Goal: Task Accomplishment & Management: Manage account settings

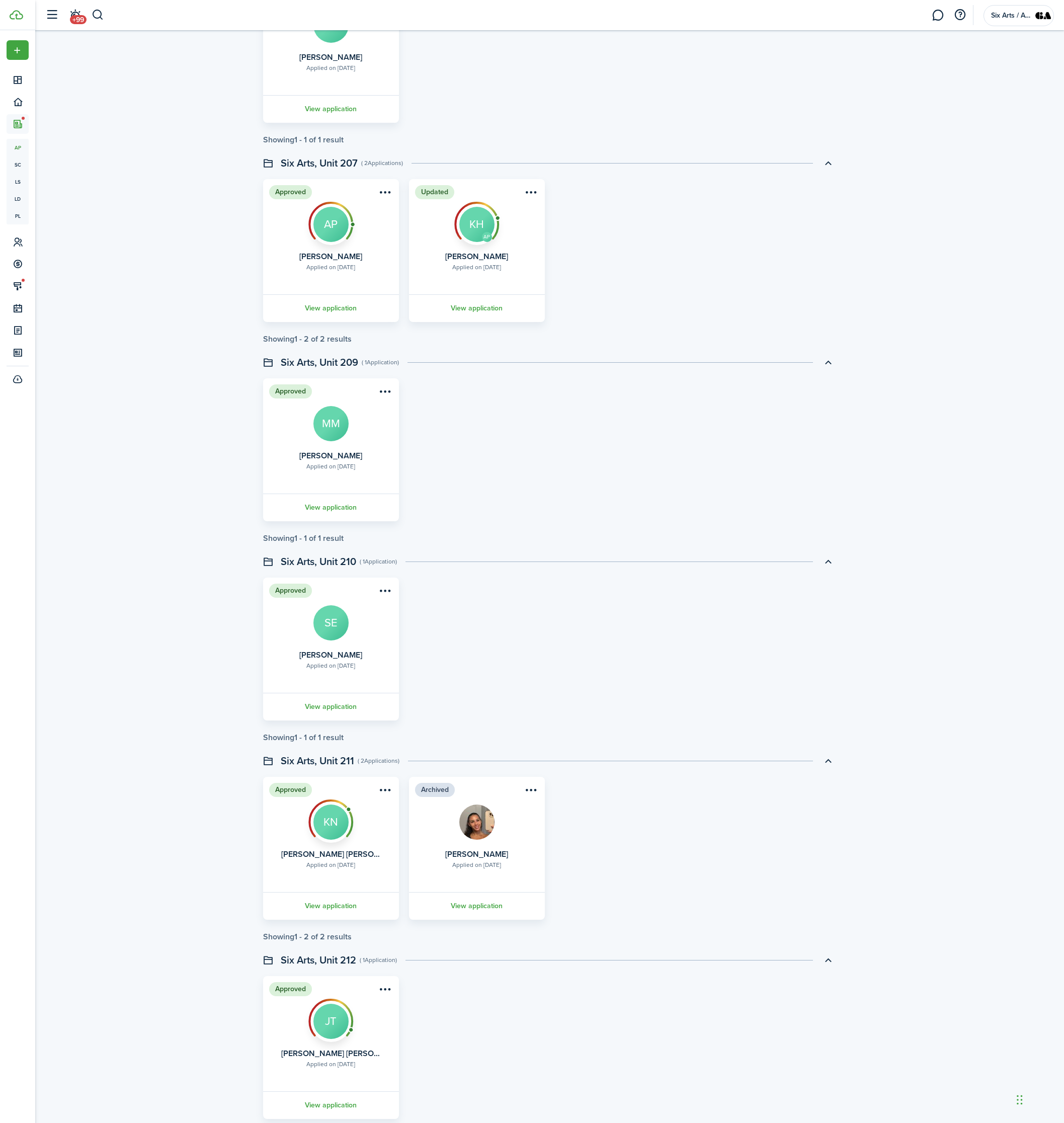
scroll to position [566, 0]
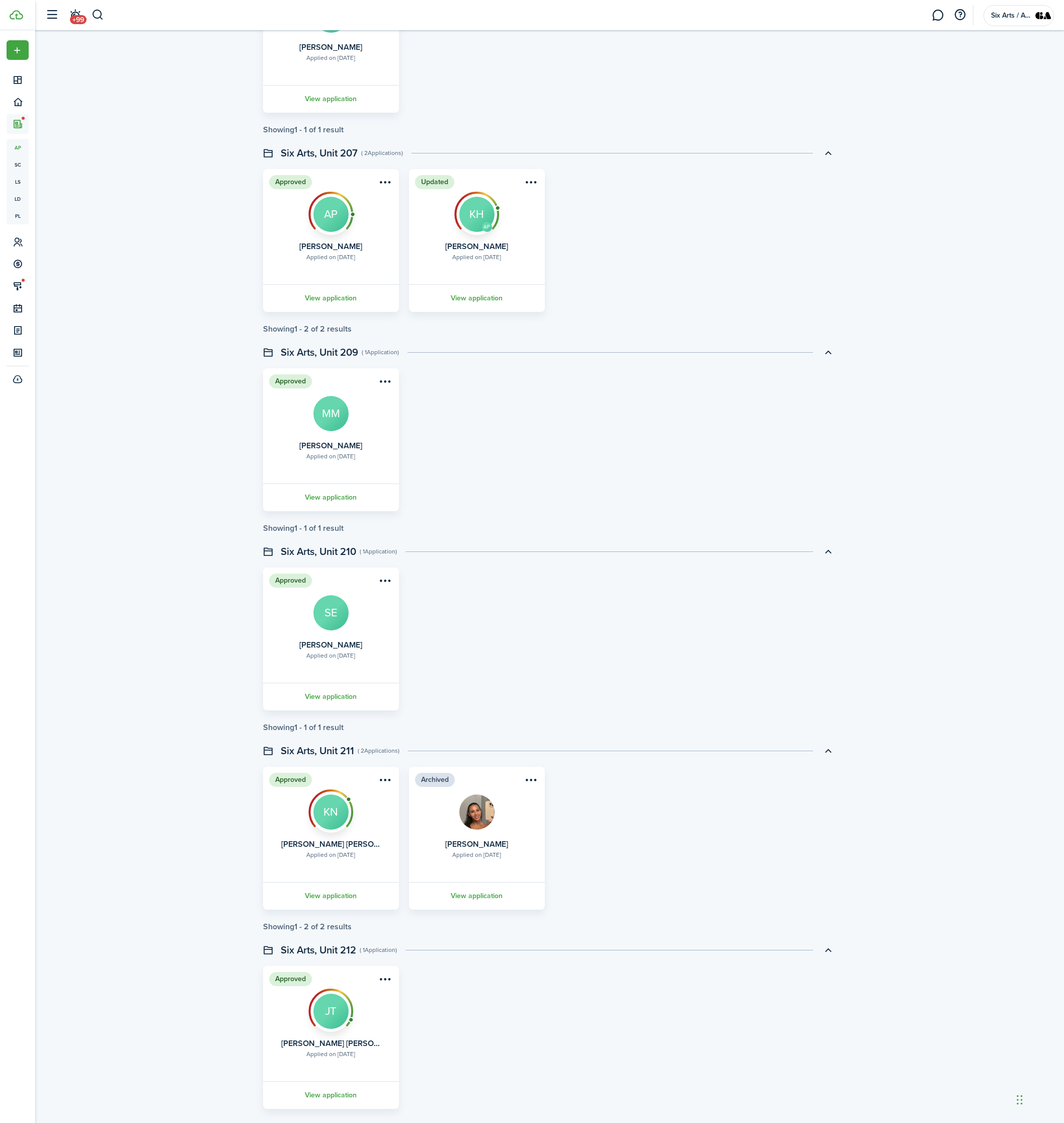
click at [345, 856] on div "Applied on [DATE]" at bounding box center [331, 854] width 49 height 9
click at [327, 892] on link "View application" at bounding box center [331, 896] width 139 height 27
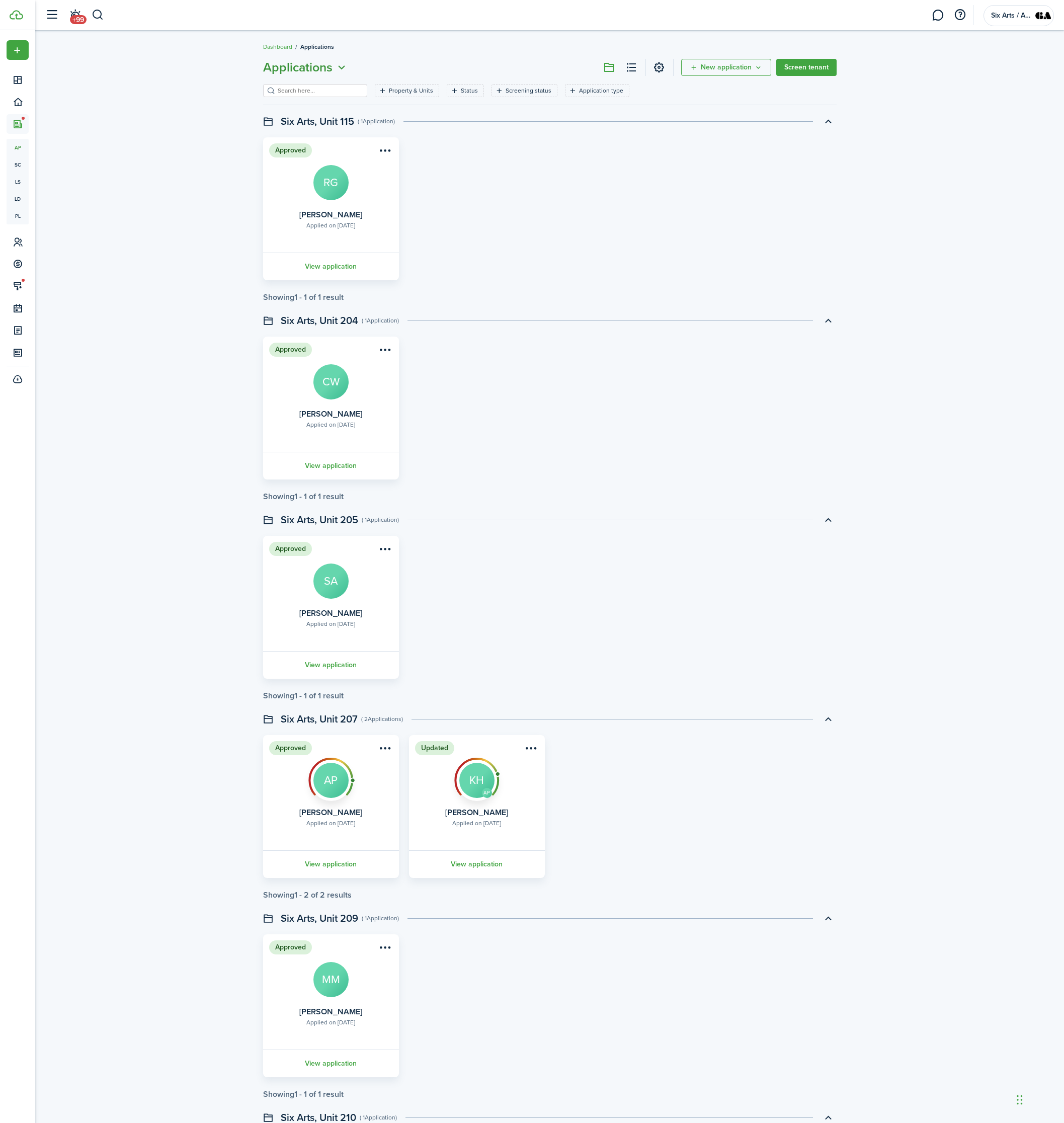
click at [337, 69] on icon "Open menu" at bounding box center [342, 67] width 13 height 12
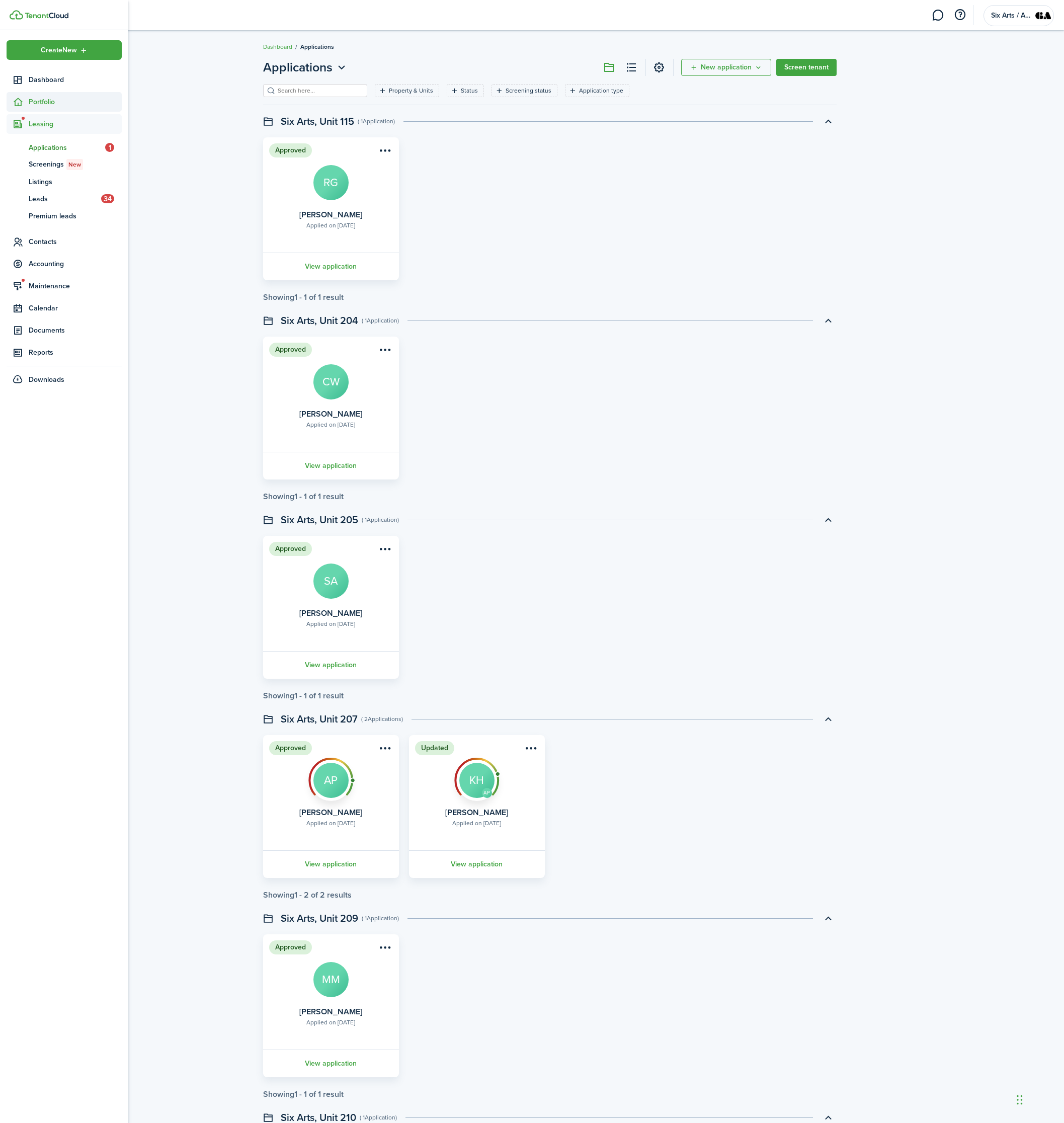
click at [30, 98] on span "Portfolio" at bounding box center [75, 102] width 93 height 10
click at [42, 142] on span "Units" at bounding box center [75, 143] width 93 height 10
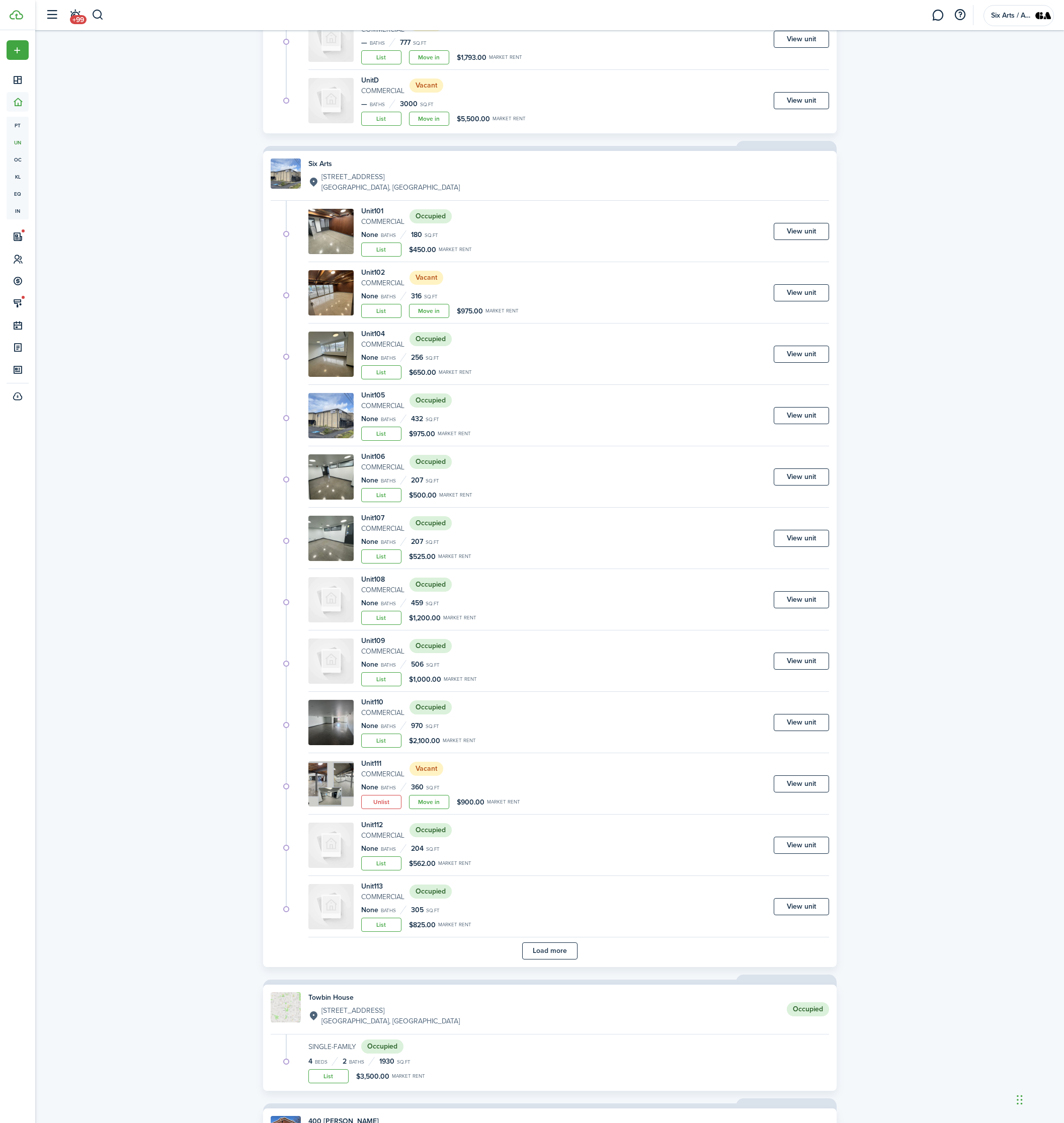
scroll to position [1006, 0]
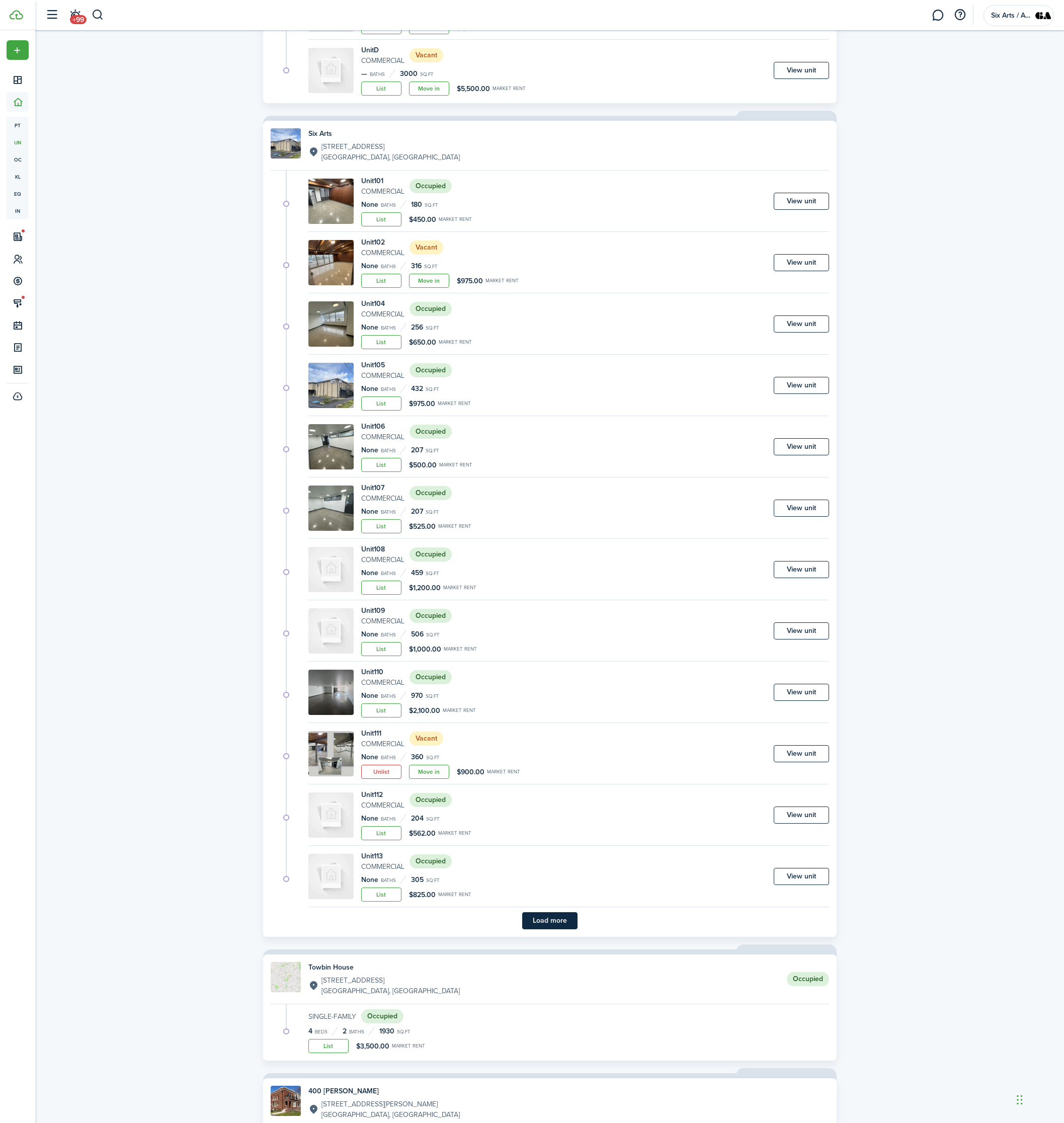
click at [546, 912] on button "Load more" at bounding box center [550, 920] width 55 height 17
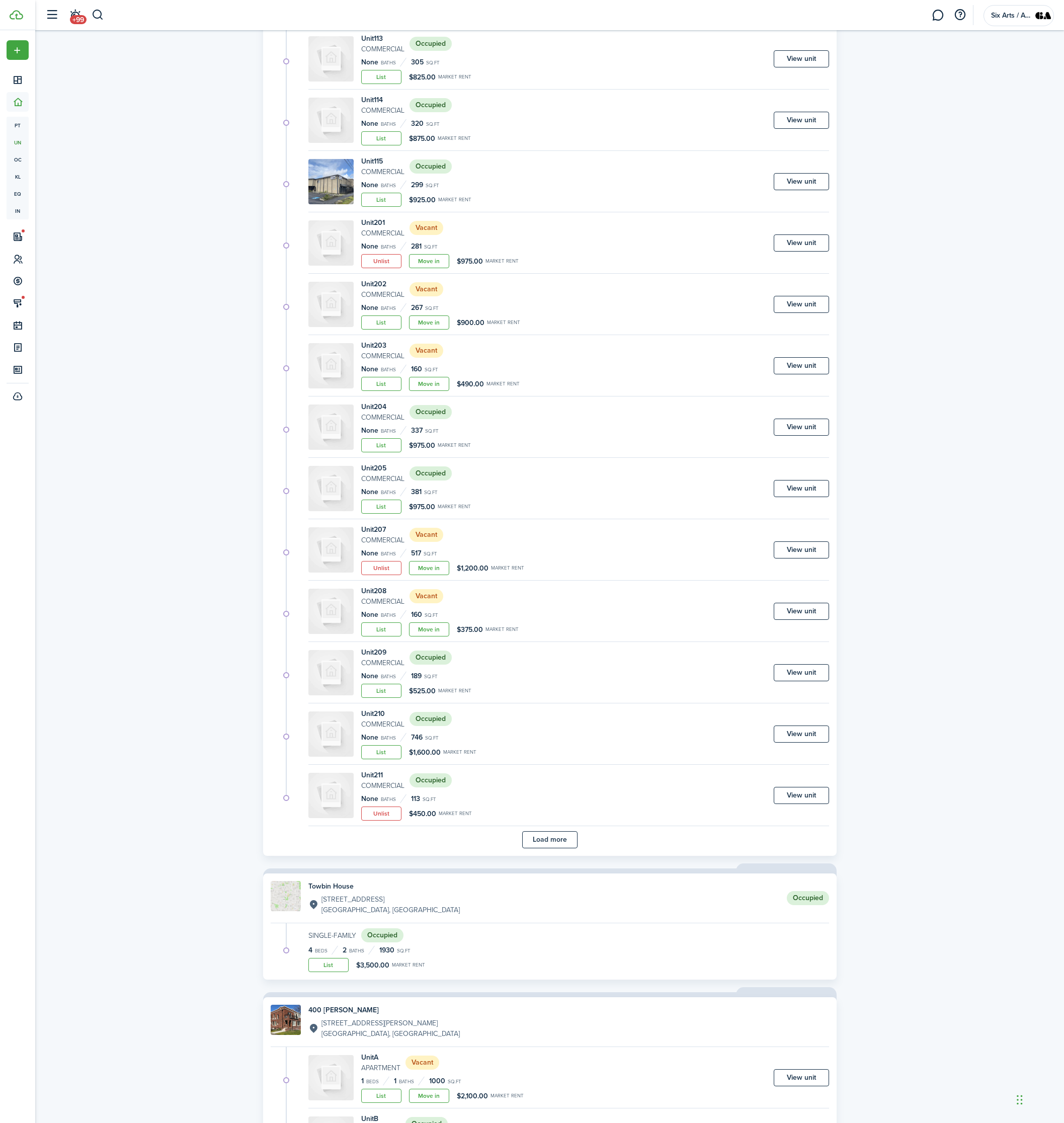
scroll to position [1823, 0]
click at [793, 787] on link "View unit" at bounding box center [801, 795] width 55 height 17
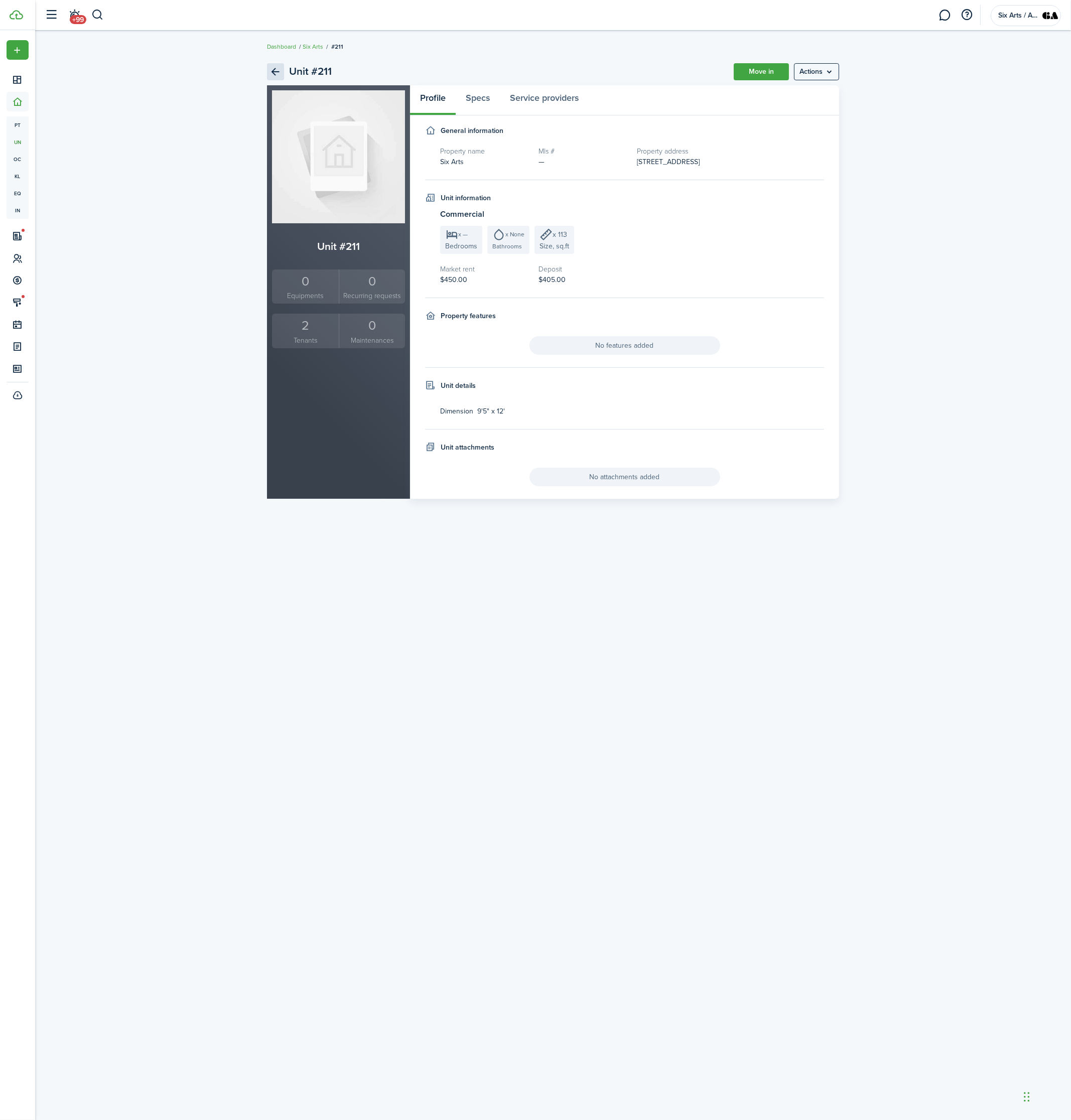
click at [269, 68] on link "Back" at bounding box center [276, 72] width 17 height 17
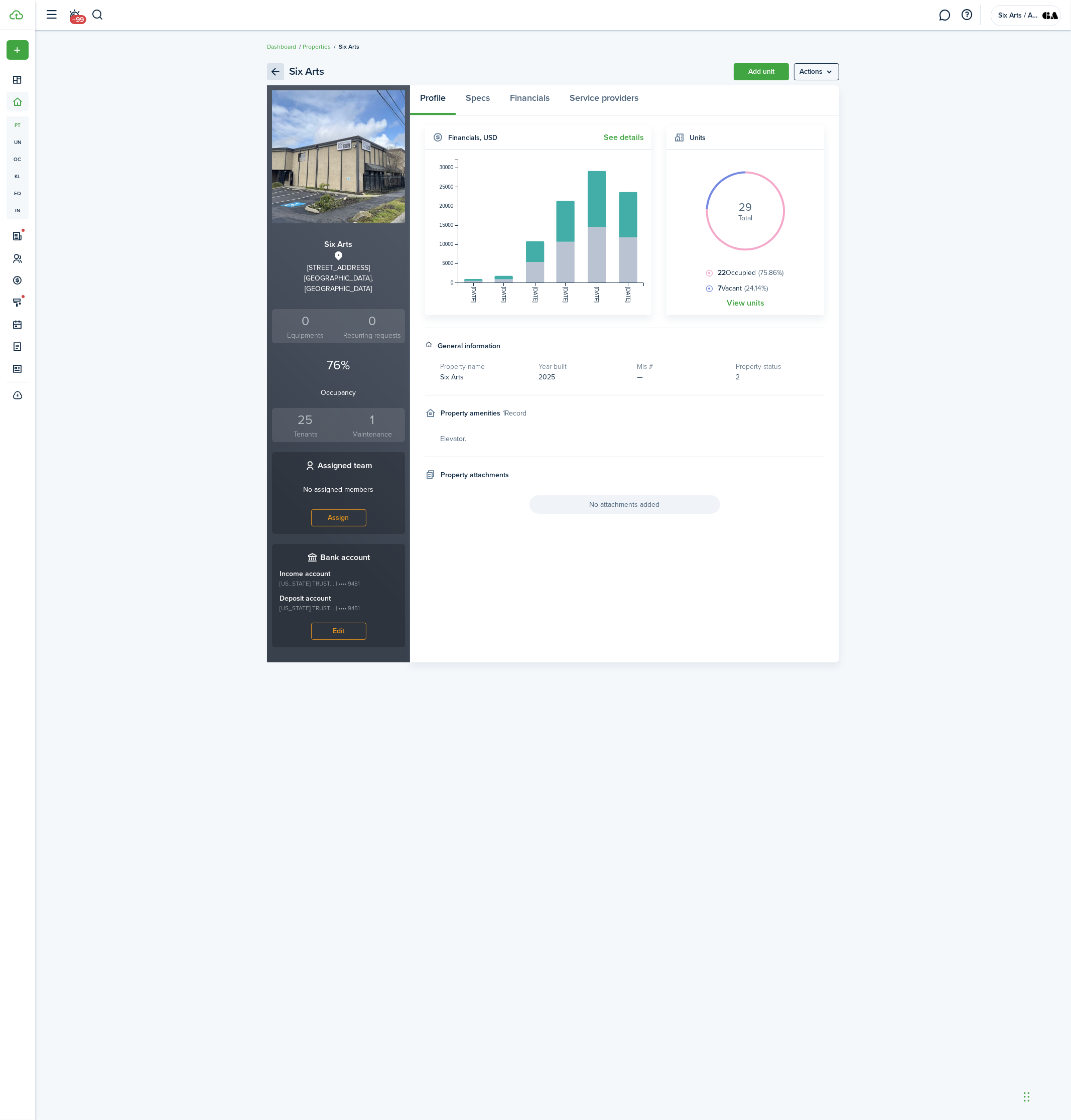
click at [276, 69] on link "Back" at bounding box center [276, 72] width 17 height 17
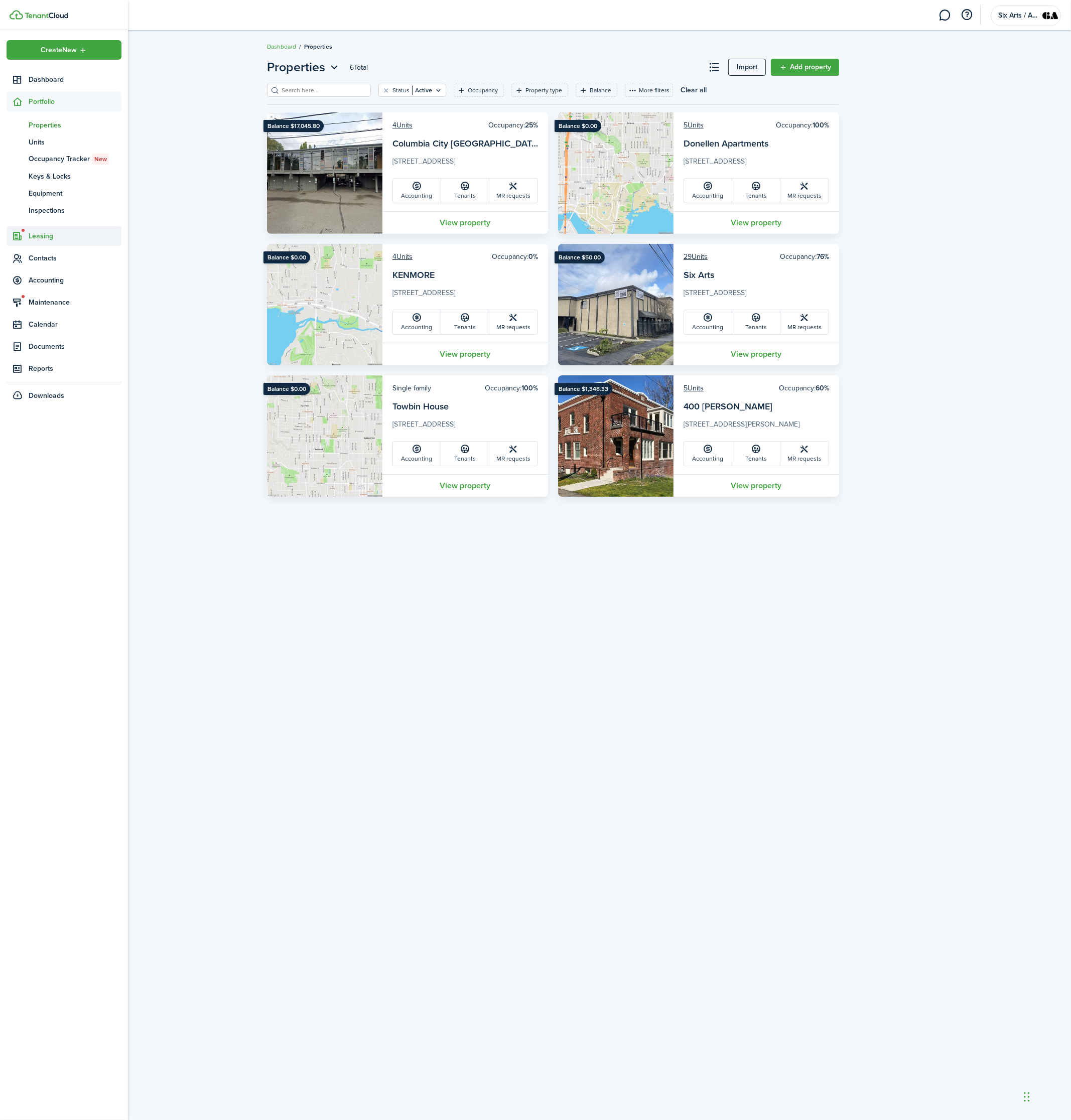
click at [43, 241] on span "Leasing" at bounding box center [75, 236] width 93 height 10
click at [45, 258] on span "Accounting" at bounding box center [75, 263] width 93 height 10
click at [49, 187] on span "Transactions" at bounding box center [75, 191] width 93 height 10
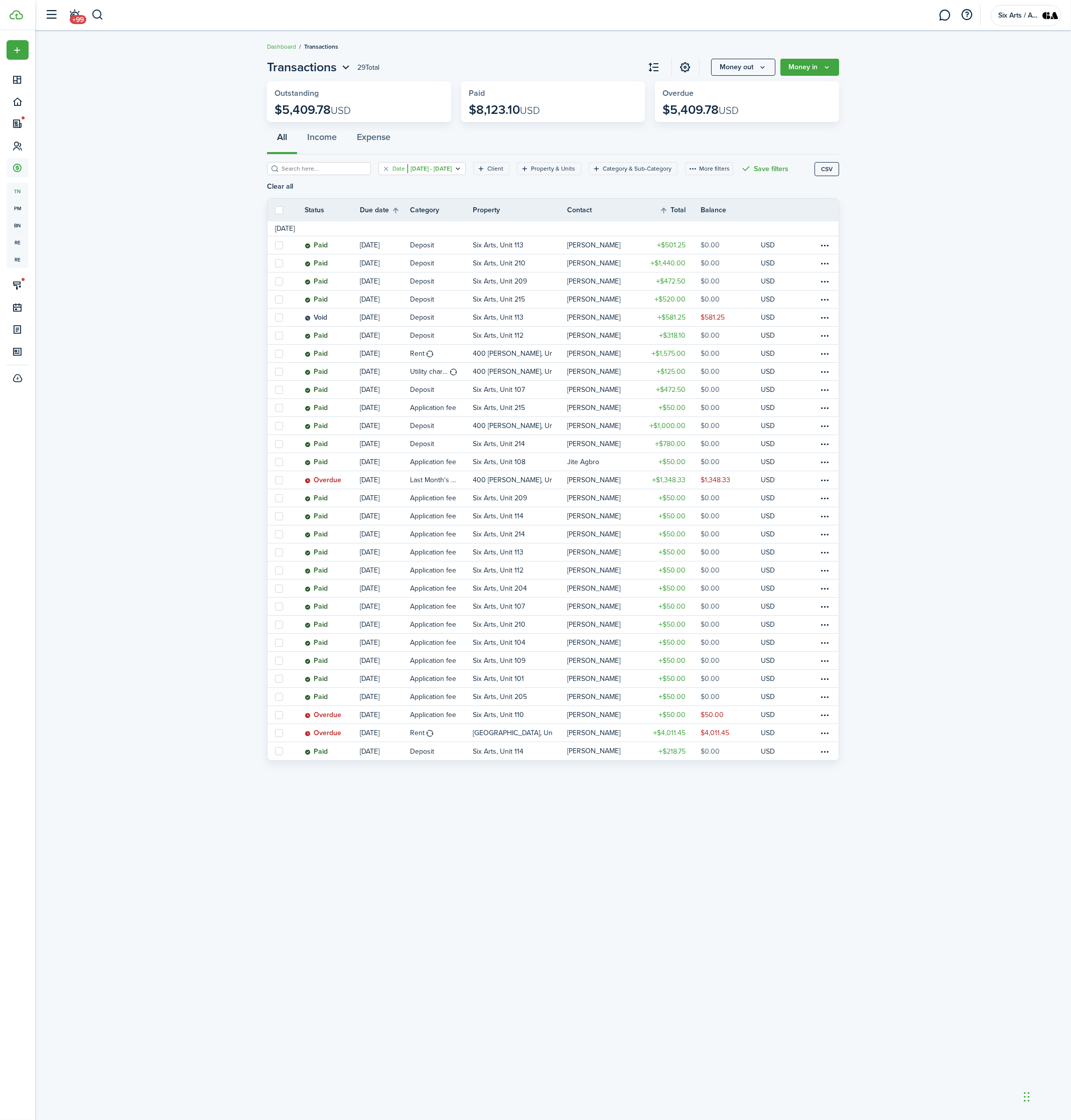
click at [439, 166] on filter-tag-value "[DATE] - [DATE]" at bounding box center [430, 168] width 44 height 9
click at [414, 215] on input "Custom date range" at bounding box center [427, 215] width 129 height 28
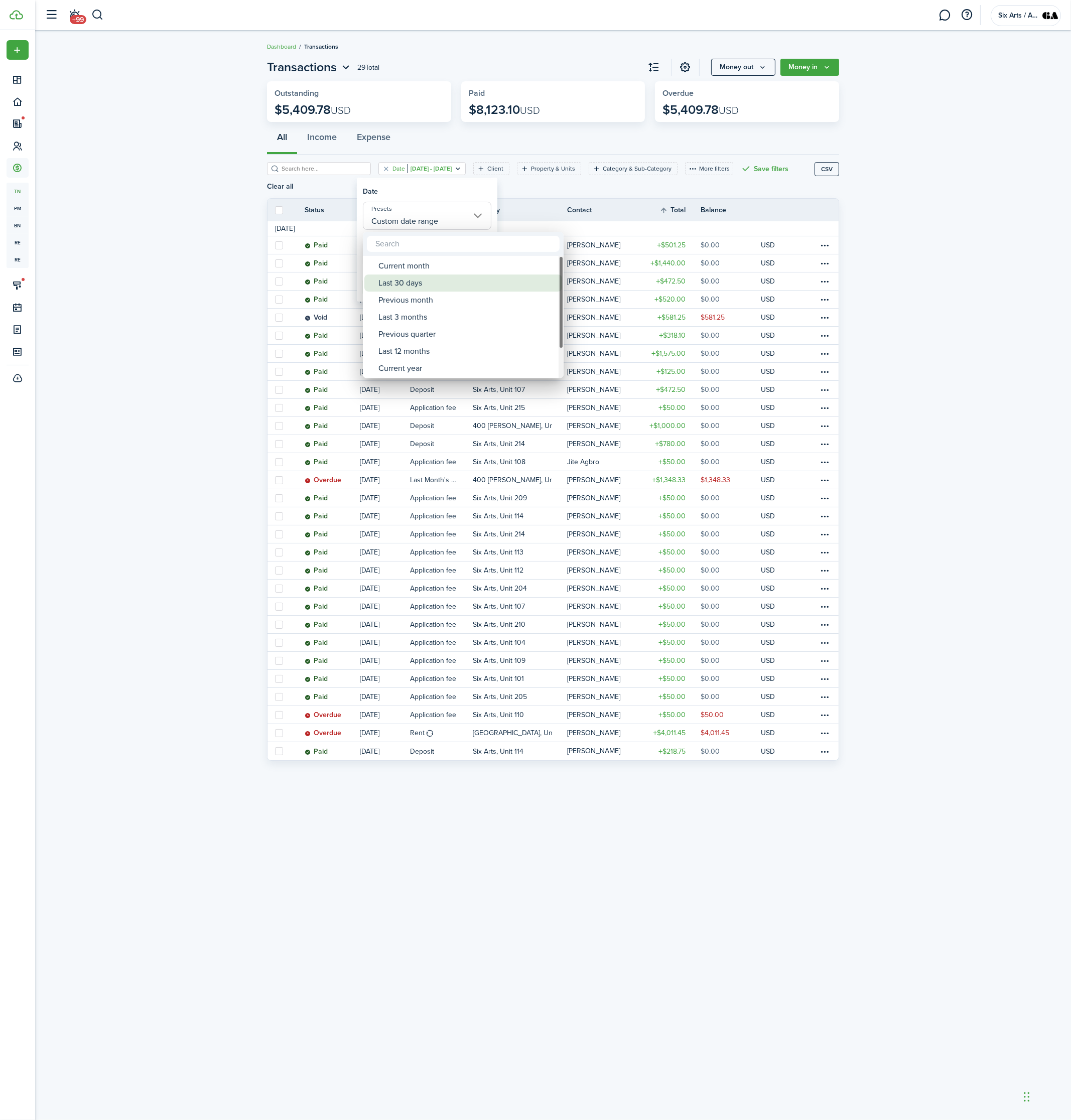
click at [413, 277] on div "Last 30 days" at bounding box center [467, 283] width 178 height 17
type input "Last 30 days"
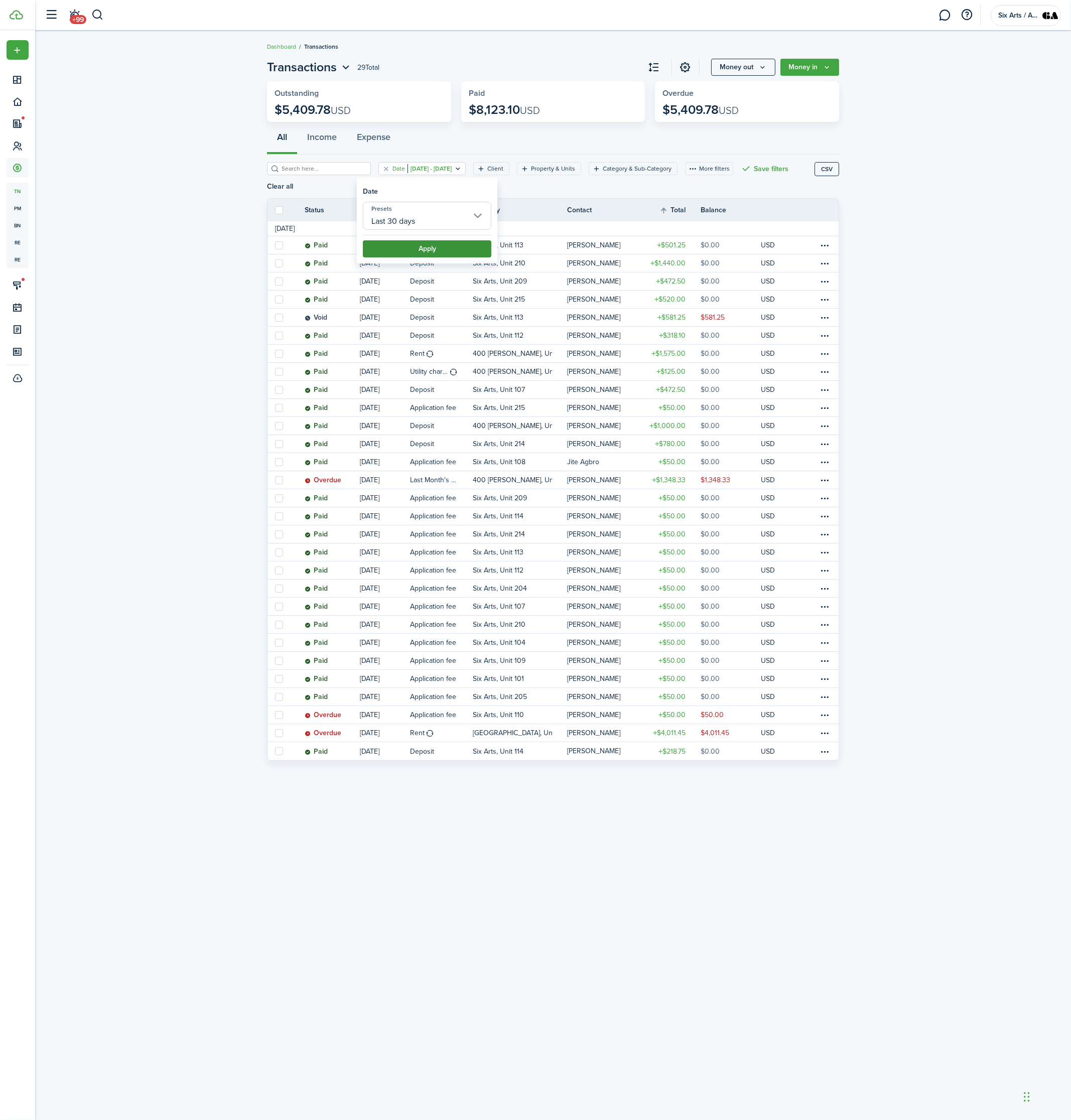
click at [416, 244] on button "Apply" at bounding box center [427, 249] width 129 height 17
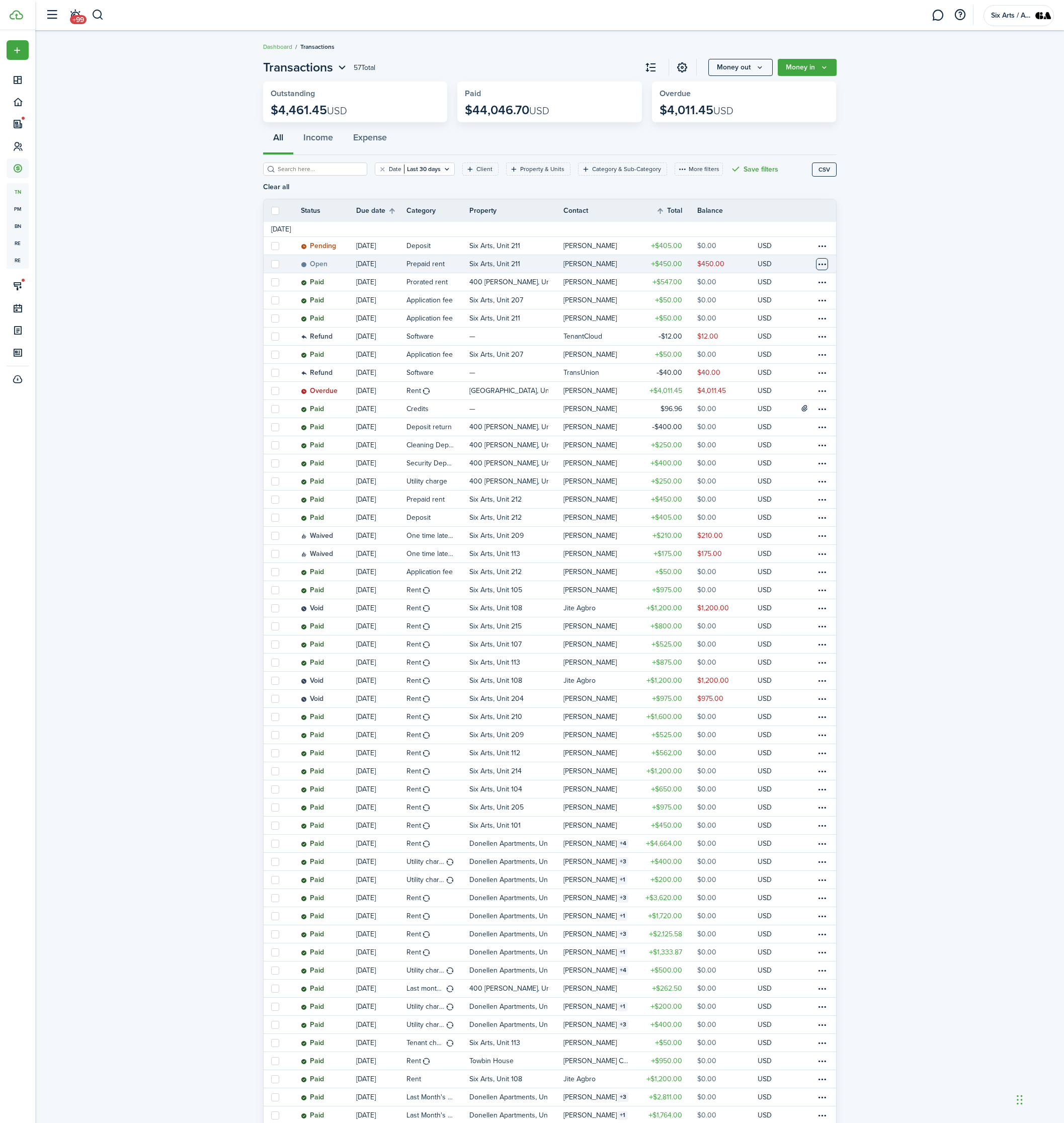
click at [823, 258] on table-menu-btn-icon at bounding box center [822, 264] width 12 height 12
click at [891, 306] on invoice-list "Transactions 57 Total Money out Money in Outstanding $4,461.45 USD Paid $44,046…" at bounding box center [550, 613] width 1029 height 1120
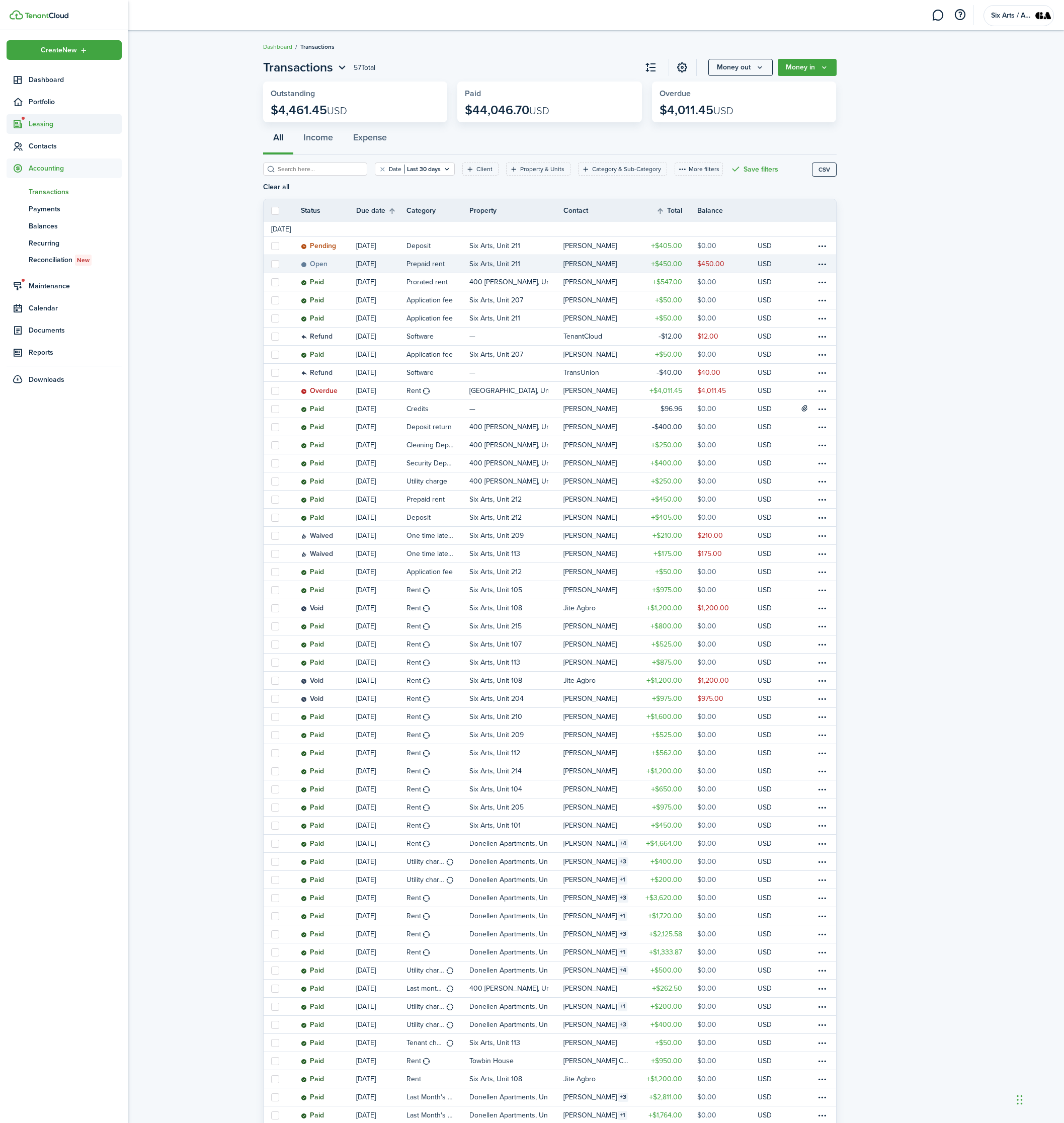
click at [41, 127] on span "Leasing" at bounding box center [75, 124] width 93 height 10
click at [42, 240] on span "Contacts" at bounding box center [75, 242] width 93 height 10
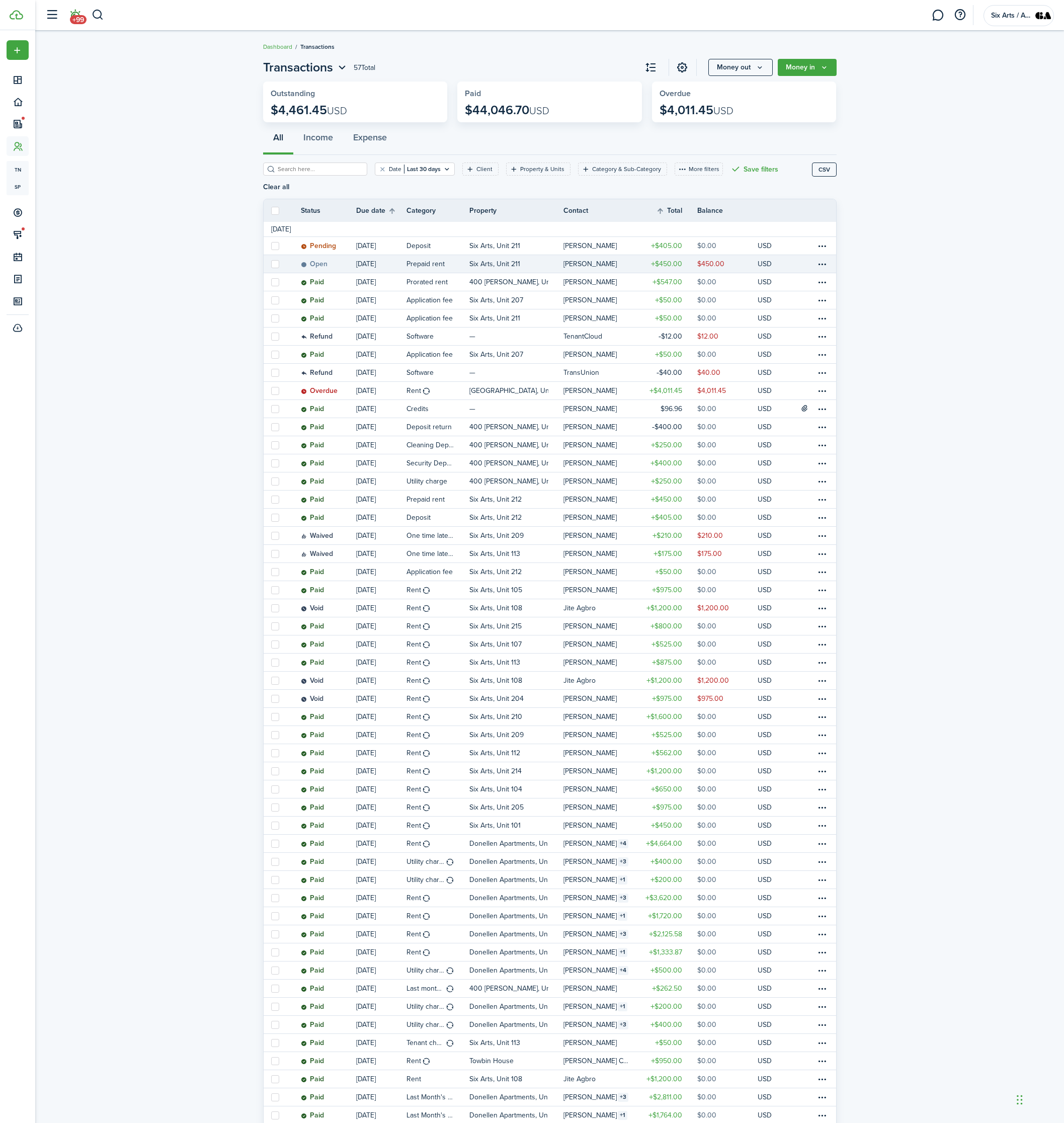
click at [76, 16] on span "+99" at bounding box center [78, 20] width 16 height 9
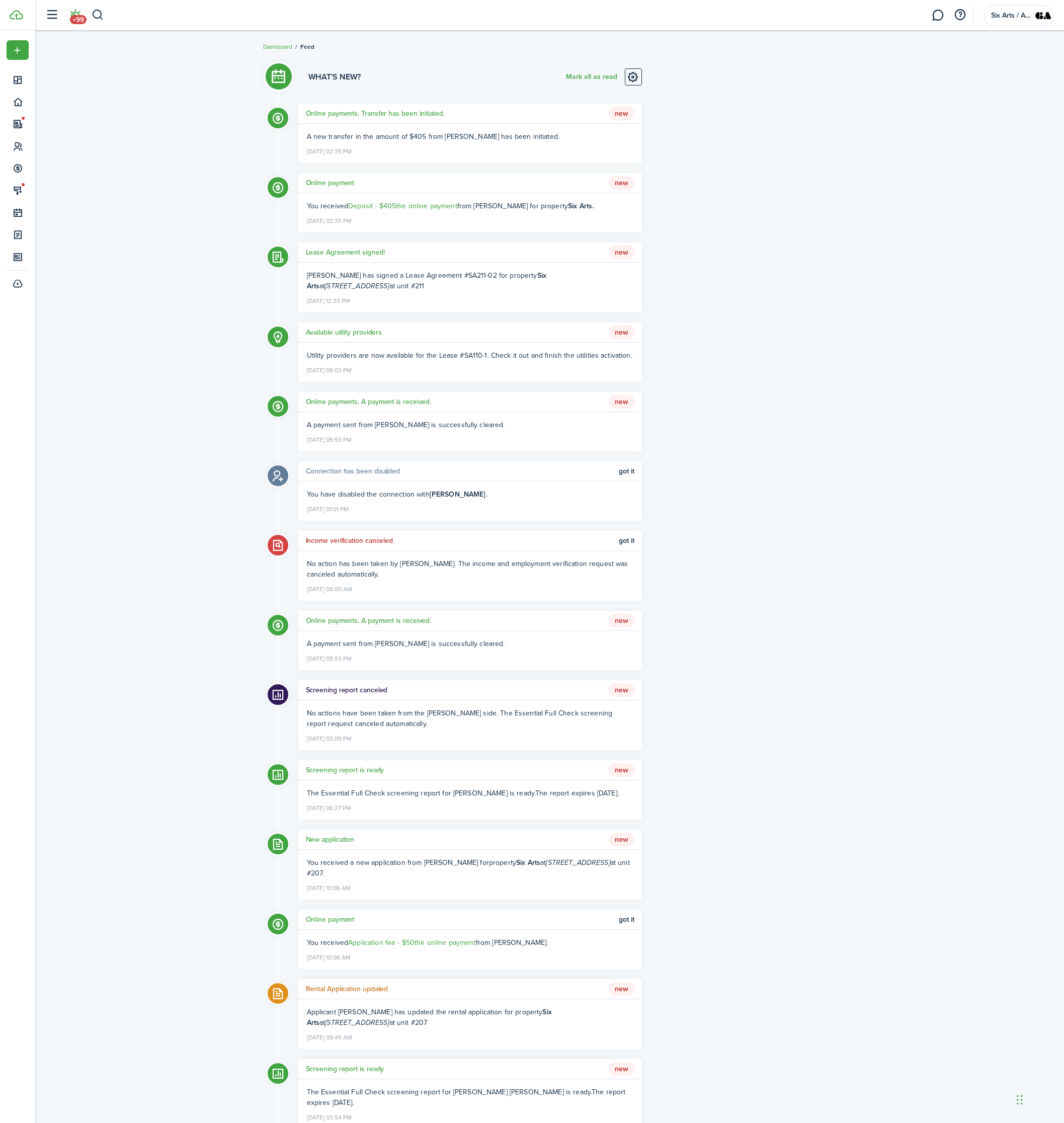
click at [277, 259] on icon at bounding box center [278, 257] width 14 height 13
click at [346, 252] on h5 "Lease Agreement signed!" at bounding box center [345, 252] width 79 height 10
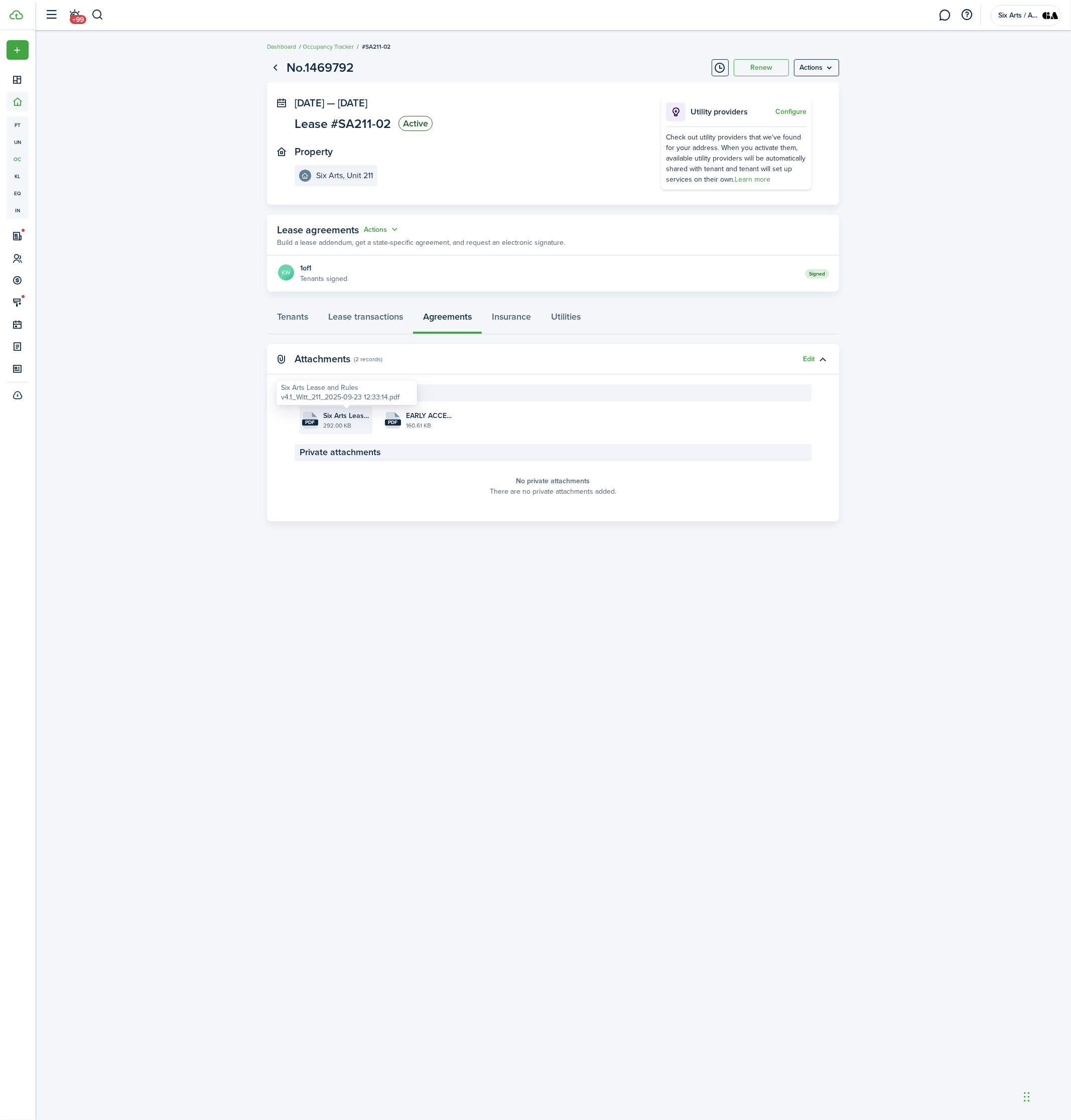
click at [339, 415] on span "Six Arts Lease and Rules v4.1_Witt_211_2025-09-23 12:33:14.pdf" at bounding box center [347, 415] width 47 height 10
click at [353, 320] on link "Lease transactions" at bounding box center [365, 319] width 95 height 30
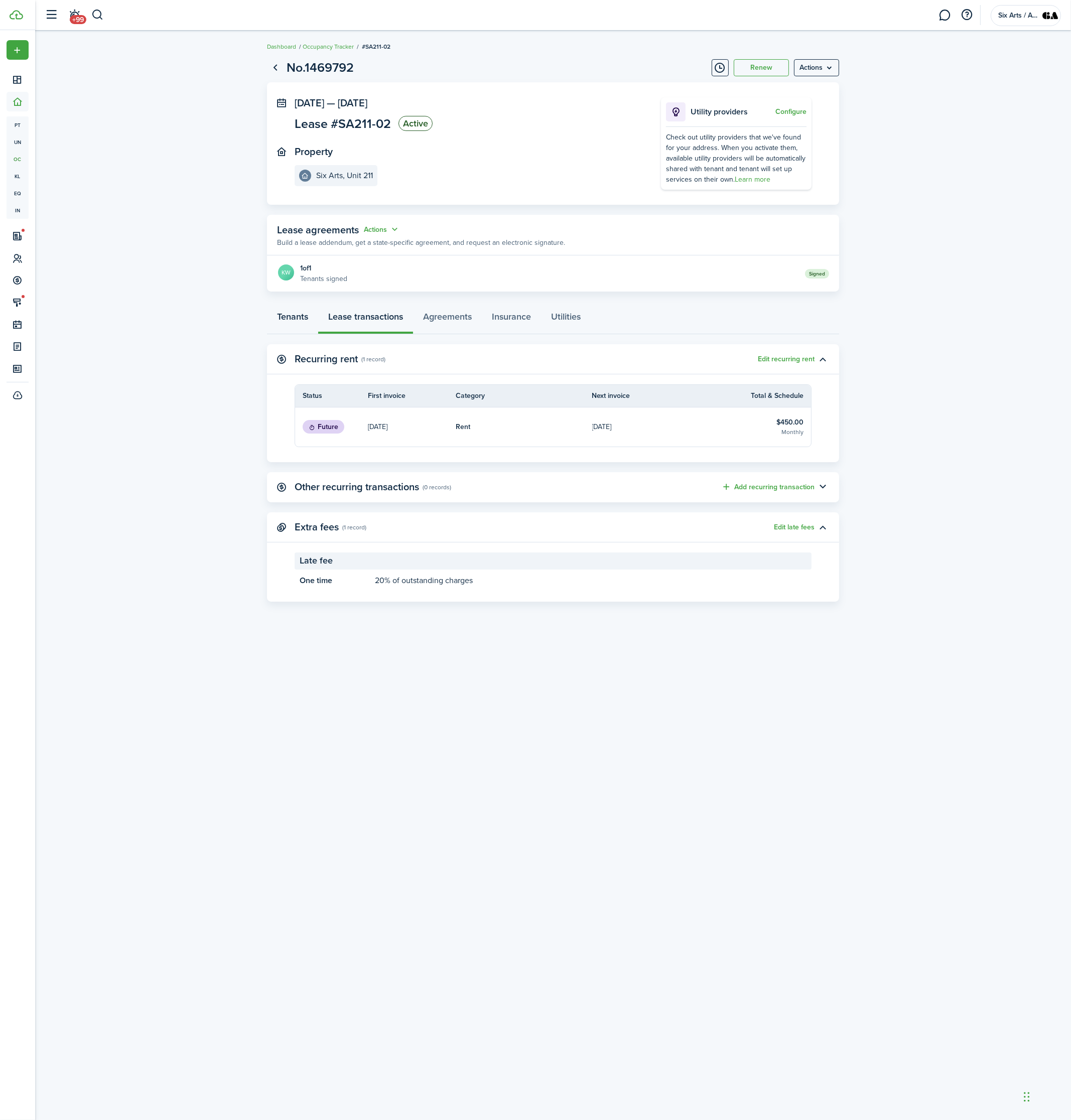
click at [299, 319] on link "Tenants" at bounding box center [293, 319] width 51 height 30
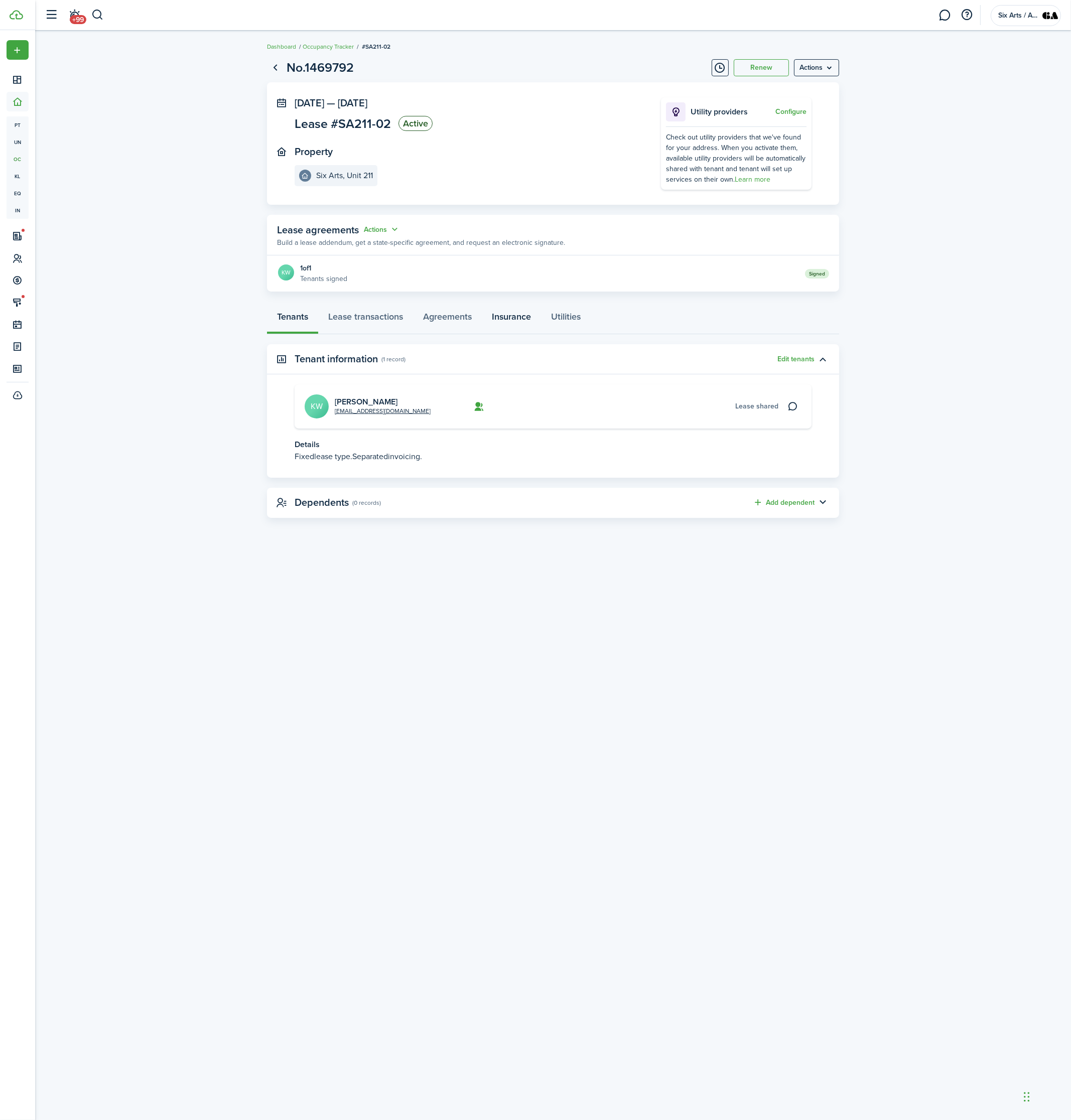
click at [517, 314] on link "Insurance" at bounding box center [511, 319] width 59 height 30
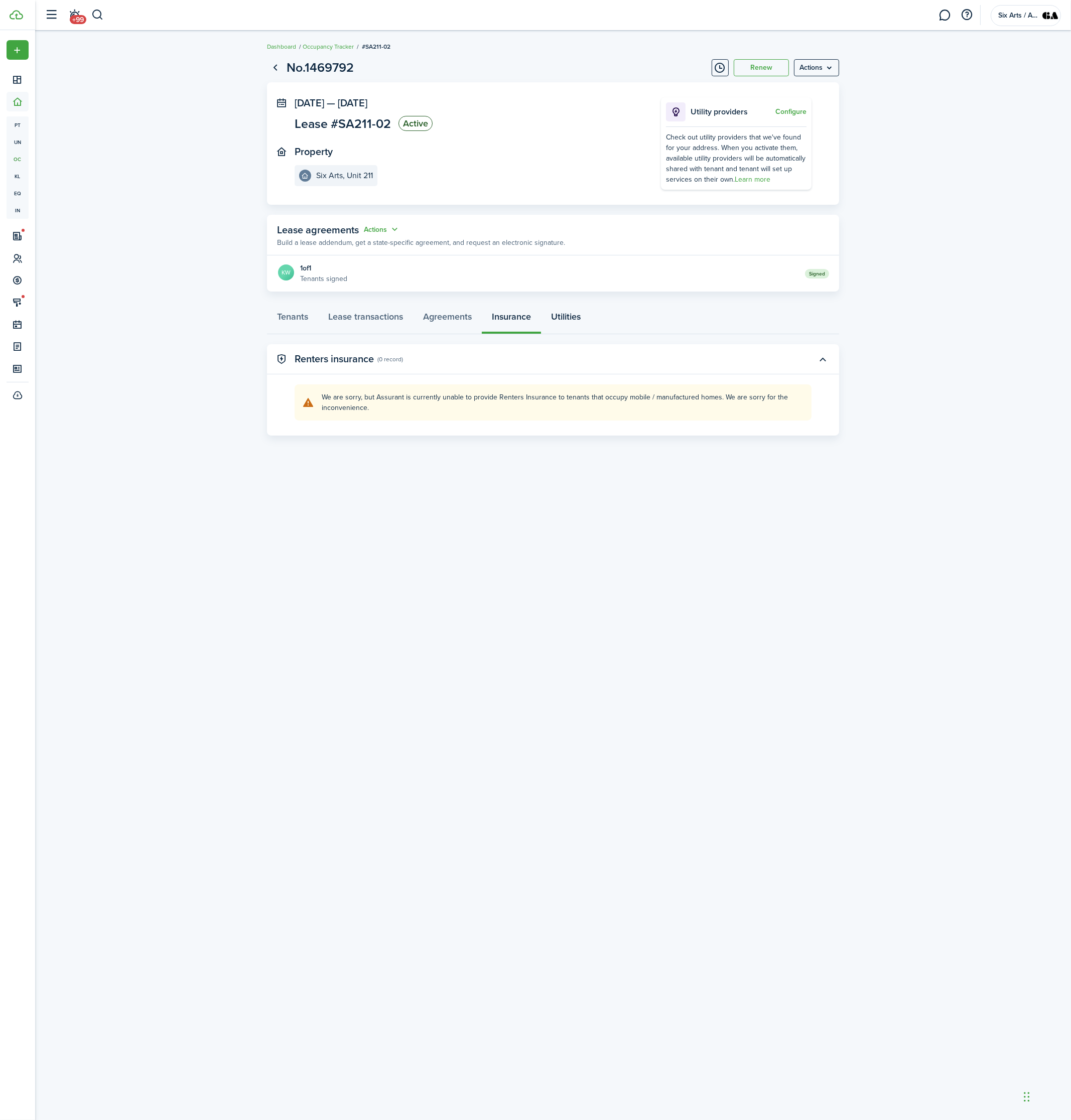
click at [564, 322] on link "Utilities" at bounding box center [566, 319] width 49 height 30
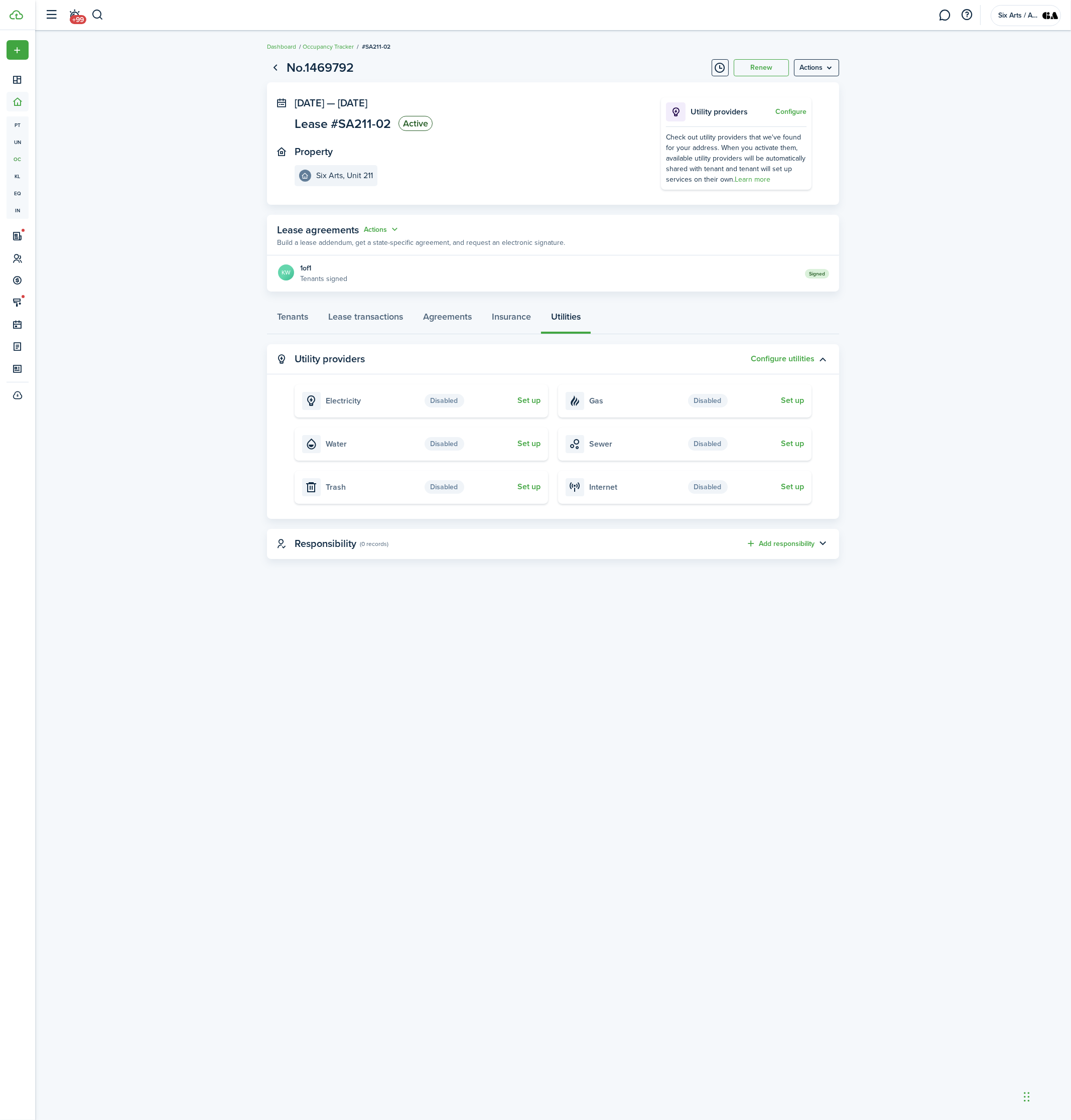
click at [879, 502] on lease-view "No.1469792 Renew Actions [DATE] — [DATE] Lease #SA211-02 Active Property Six Ar…" at bounding box center [553, 309] width 1036 height 511
click at [325, 49] on link "Occupancy Tracker" at bounding box center [328, 47] width 51 height 9
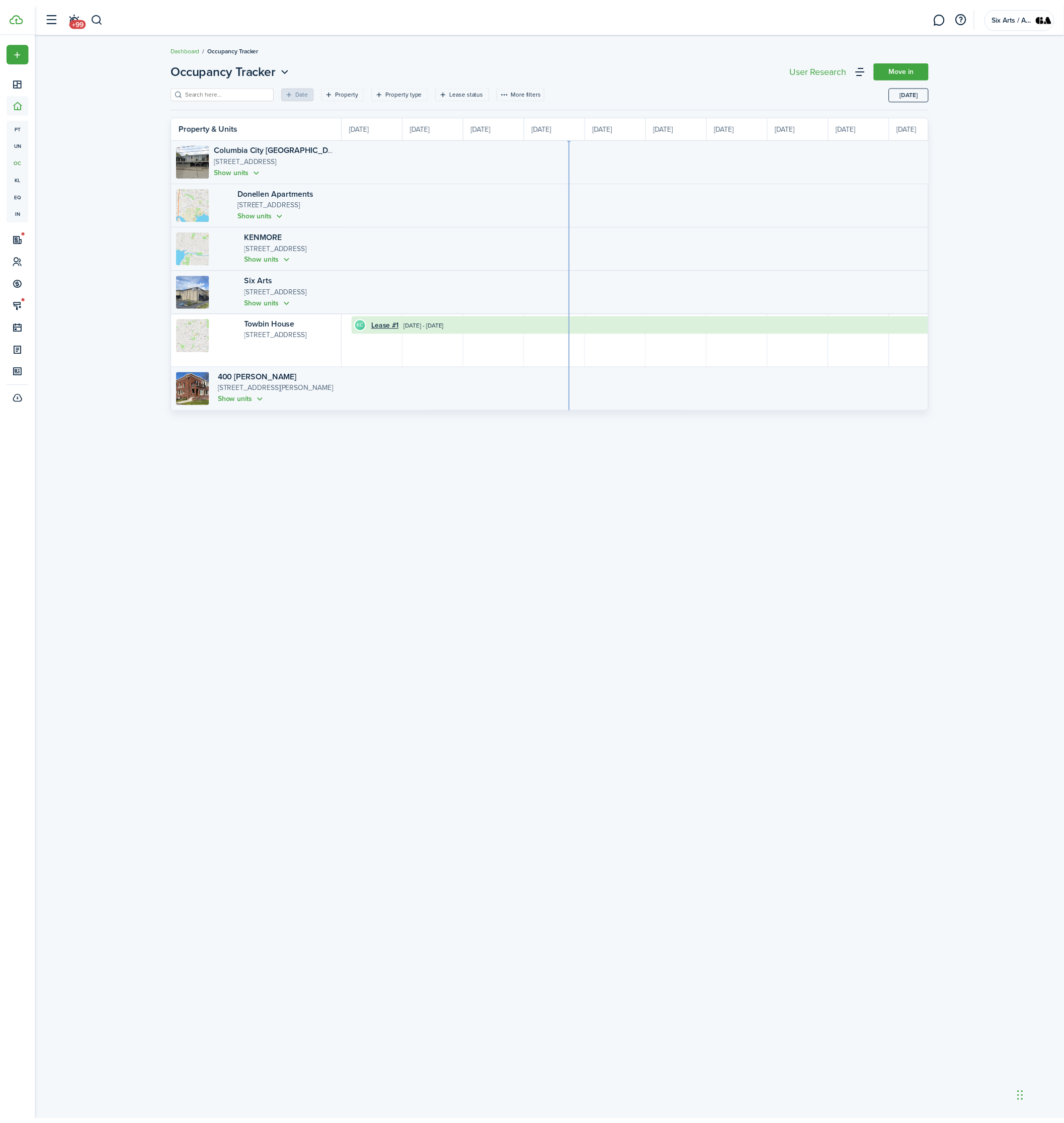
scroll to position [0, 184]
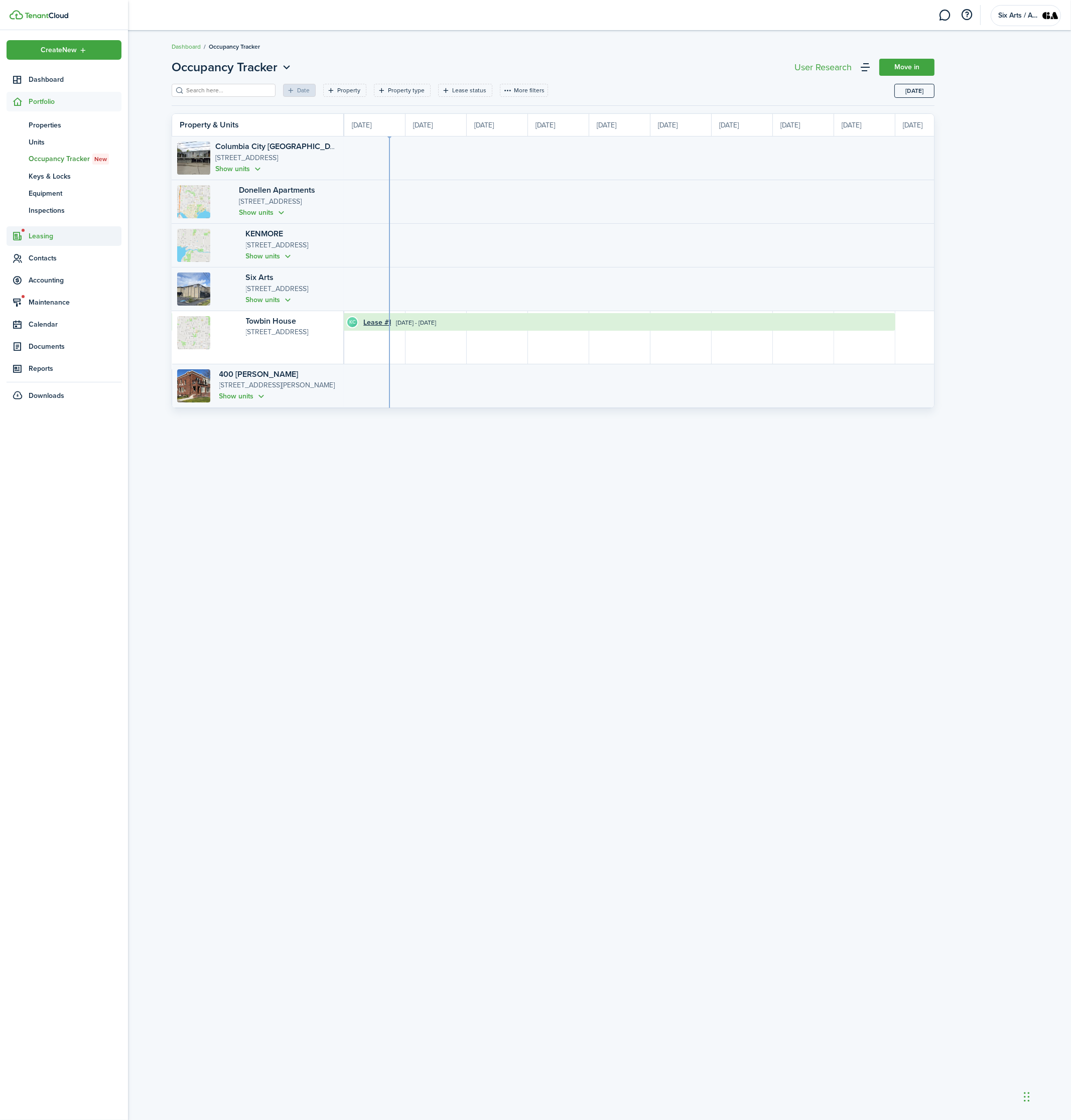
click at [38, 232] on span "Leasing" at bounding box center [75, 236] width 93 height 10
click at [43, 259] on span "Accounting" at bounding box center [75, 263] width 93 height 10
click at [38, 187] on span "Transactions" at bounding box center [75, 191] width 93 height 10
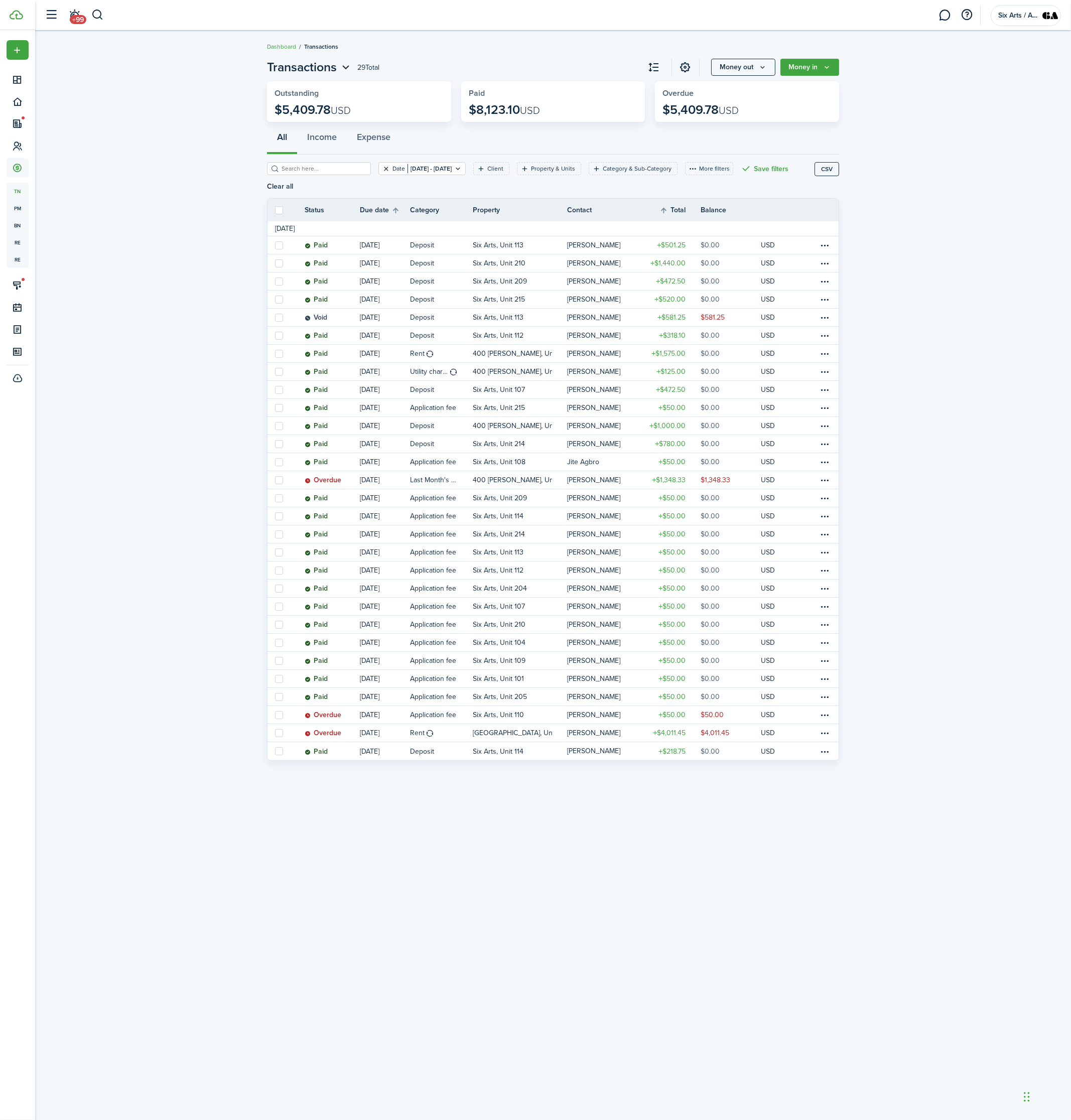
click at [382, 166] on button "Clear filter" at bounding box center [386, 168] width 8 height 8
